Goal: Communication & Community: Answer question/provide support

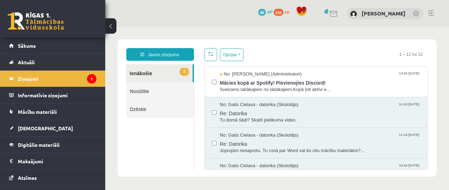
click at [315, 76] on div "No: Ivo Čapiņš (Administratori) 13:45 12/09/2025" at bounding box center [320, 74] width 201 height 7
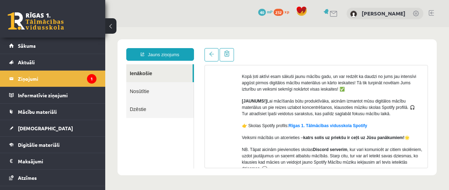
scroll to position [70, 0]
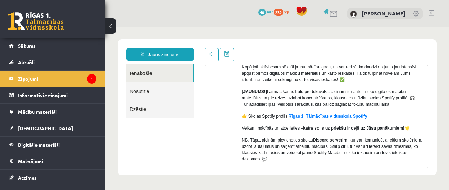
click at [21, 50] on link "Sākums" at bounding box center [52, 46] width 87 height 16
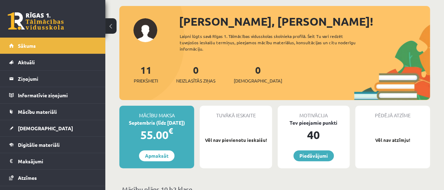
click at [28, 78] on legend "Ziņojumi 0" at bounding box center [57, 79] width 79 height 16
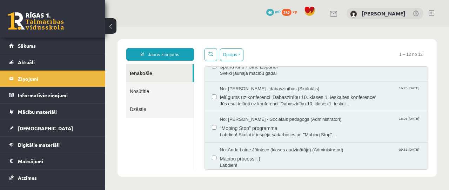
scroll to position [211, 0]
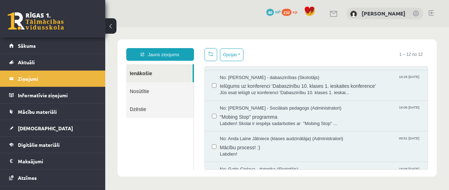
click at [270, 113] on span ""Mobing Stop" programma" at bounding box center [320, 116] width 201 height 9
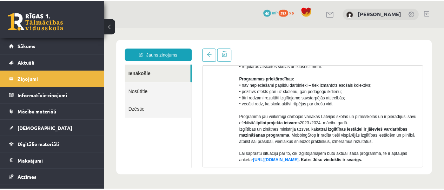
scroll to position [176, 0]
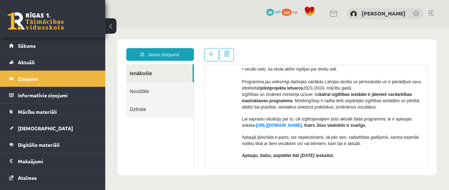
click at [301, 124] on link "[URL][DOMAIN_NAME]" at bounding box center [279, 125] width 46 height 5
click at [31, 42] on link "Sākums" at bounding box center [52, 46] width 87 height 16
